Goal: Information Seeking & Learning: Learn about a topic

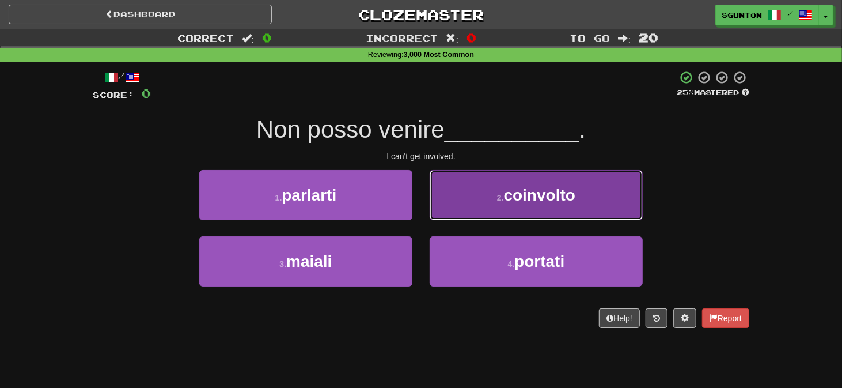
click at [459, 198] on button "2 . coinvolto" at bounding box center [536, 195] width 213 height 50
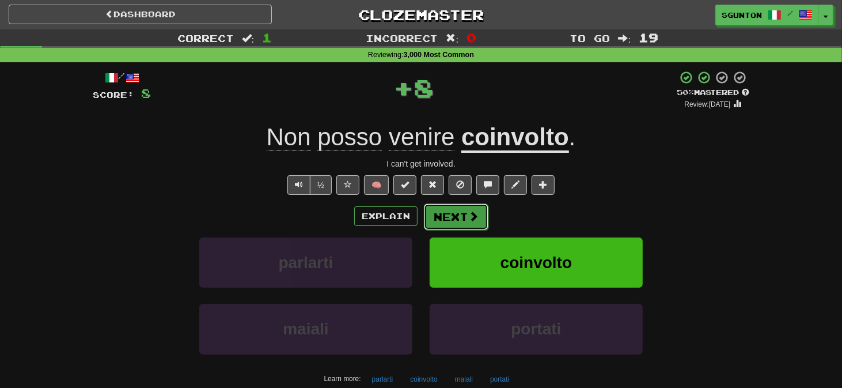
click at [444, 210] on button "Next" at bounding box center [456, 216] width 65 height 27
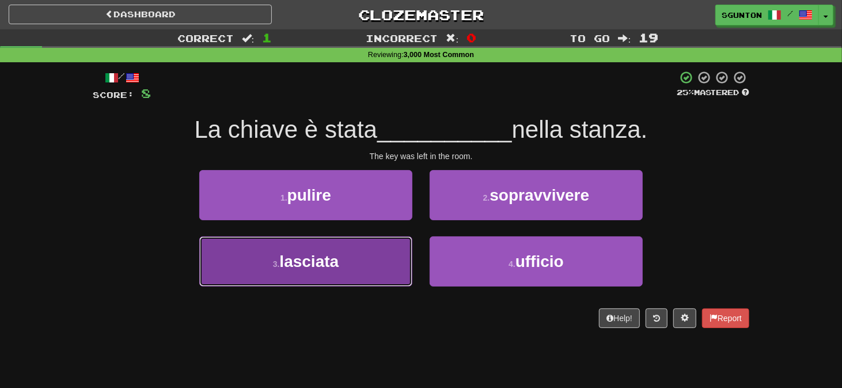
click at [404, 237] on button "3 . lasciata" at bounding box center [305, 261] width 213 height 50
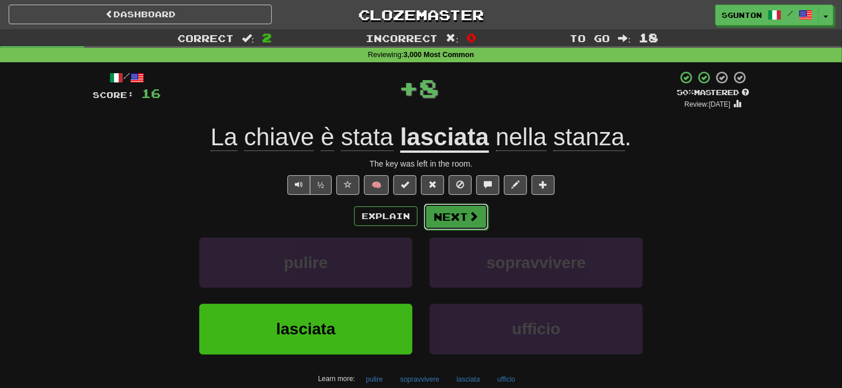
click at [451, 213] on button "Next" at bounding box center [456, 216] width 65 height 27
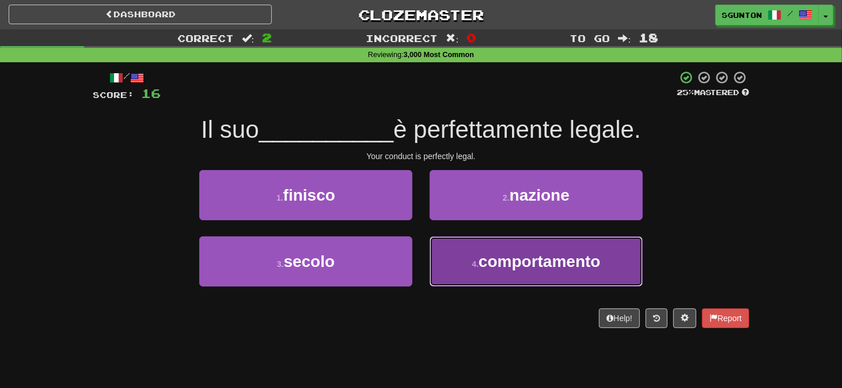
drag, startPoint x: 454, startPoint y: 262, endPoint x: 444, endPoint y: 241, distance: 22.9
click at [454, 262] on button "4 . comportamento" at bounding box center [536, 261] width 213 height 50
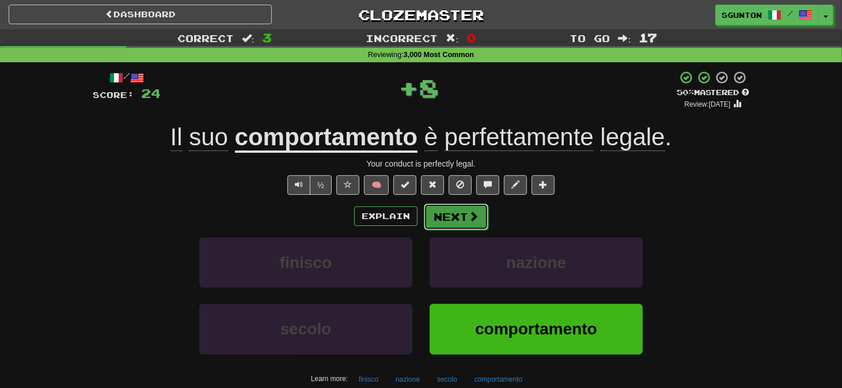
click at [444, 213] on button "Next" at bounding box center [456, 216] width 65 height 27
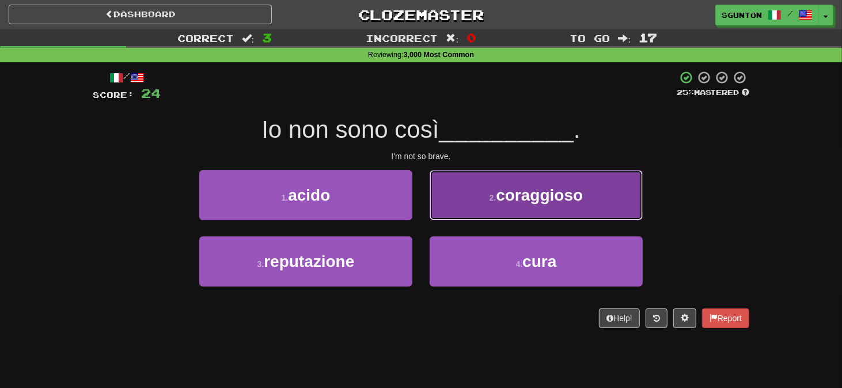
click at [446, 205] on button "2 . [GEOGRAPHIC_DATA]" at bounding box center [536, 195] width 213 height 50
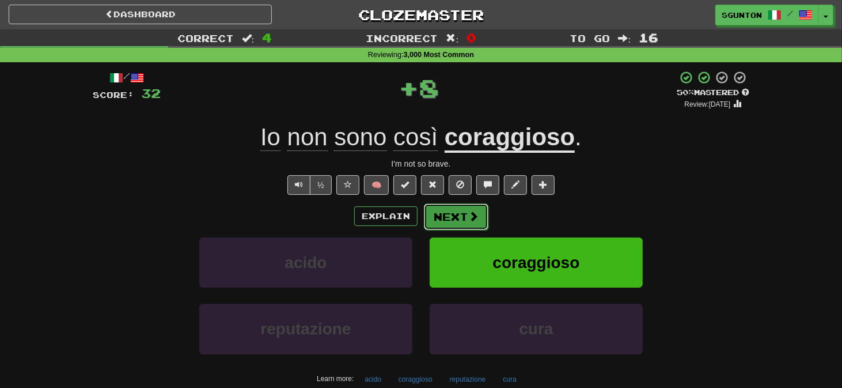
click at [444, 205] on button "Next" at bounding box center [456, 216] width 65 height 27
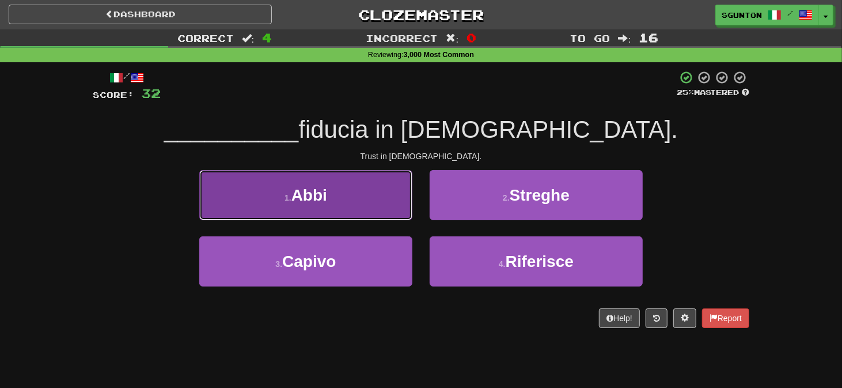
click at [397, 200] on button "1 . Abbi" at bounding box center [305, 195] width 213 height 50
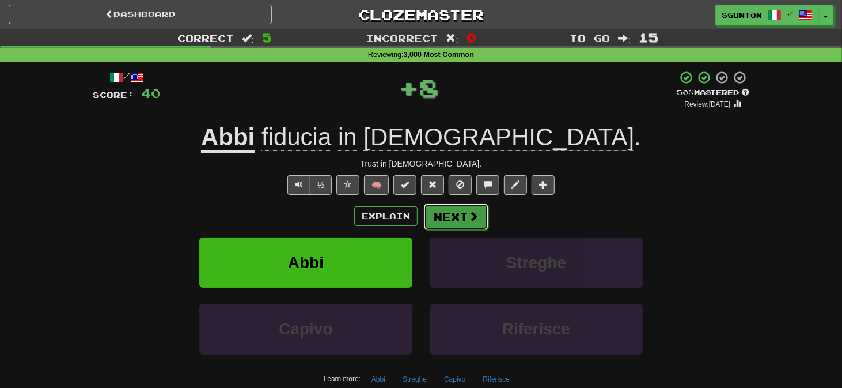
click at [442, 213] on button "Next" at bounding box center [456, 216] width 65 height 27
